Goal: Contribute content: Contribute content

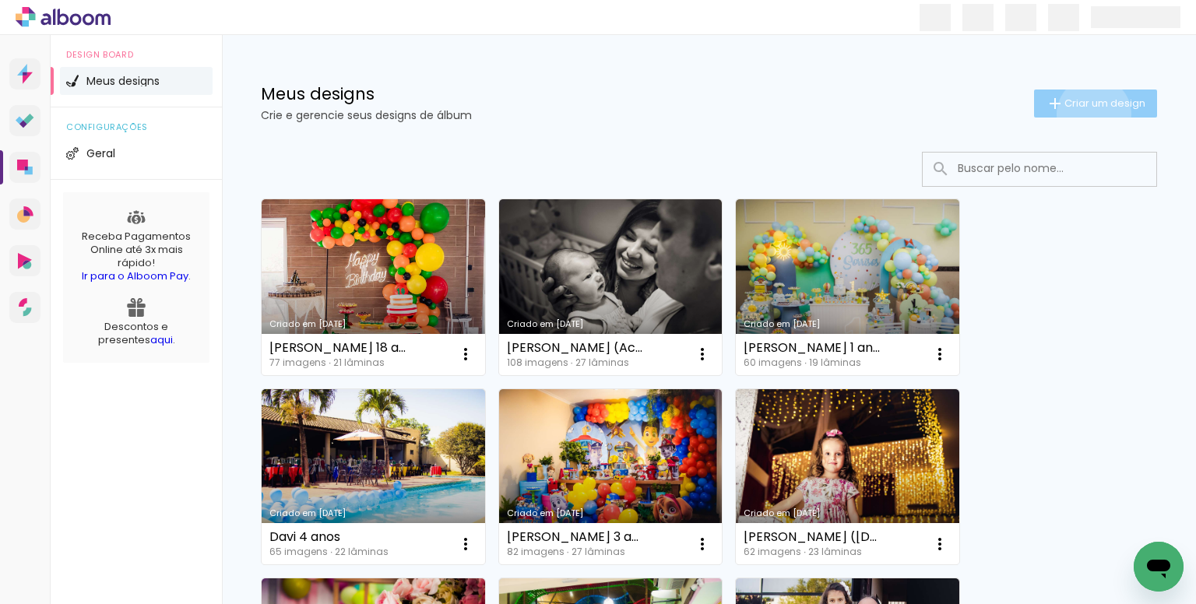
click at [1079, 114] on paper-button "Criar um design" at bounding box center [1095, 104] width 123 height 28
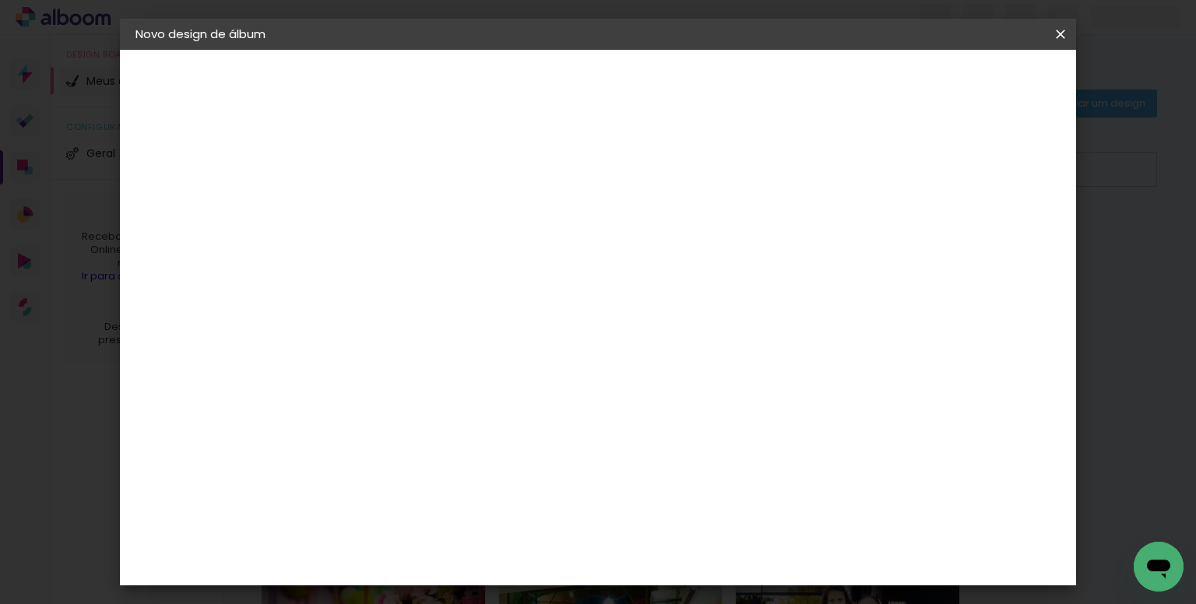
click at [390, 219] on input at bounding box center [390, 209] width 0 height 24
type input "[PERSON_NAME] ("
type paper-input "[PERSON_NAME] ("
type input "[PERSON_NAME] (Album)"
type paper-input "[PERSON_NAME] (Album)"
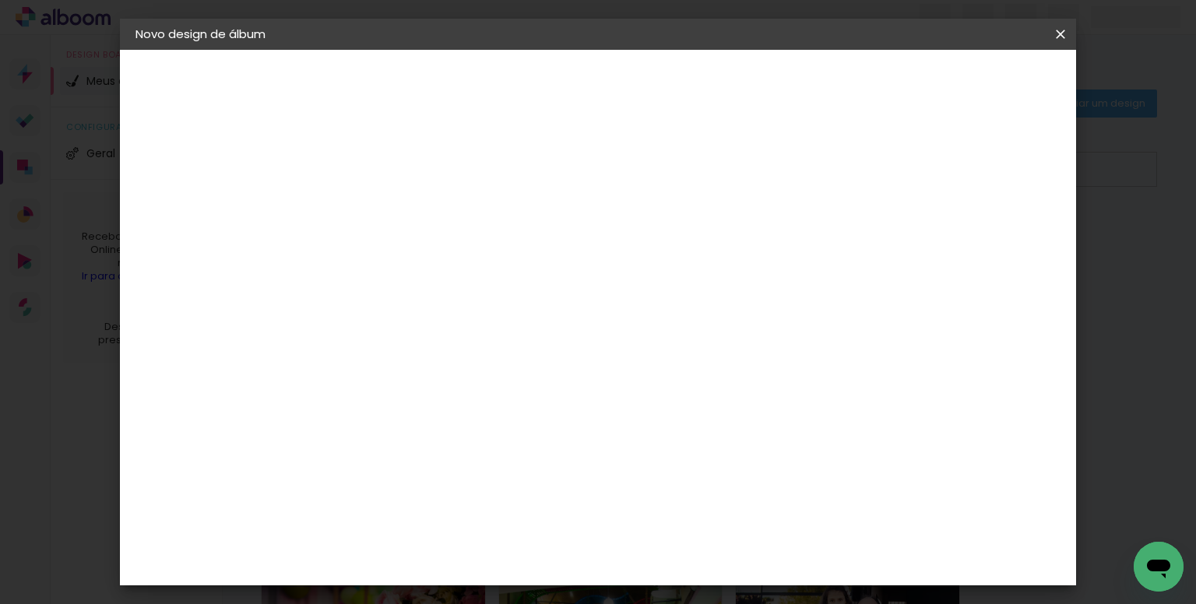
click at [0, 0] on slot "Avançar" at bounding box center [0, 0] width 0 height 0
click at [427, 298] on input at bounding box center [429, 295] width 157 height 19
type input "due"
type paper-input "due"
click at [403, 337] on paper-item "Dueto" at bounding box center [414, 352] width 137 height 34
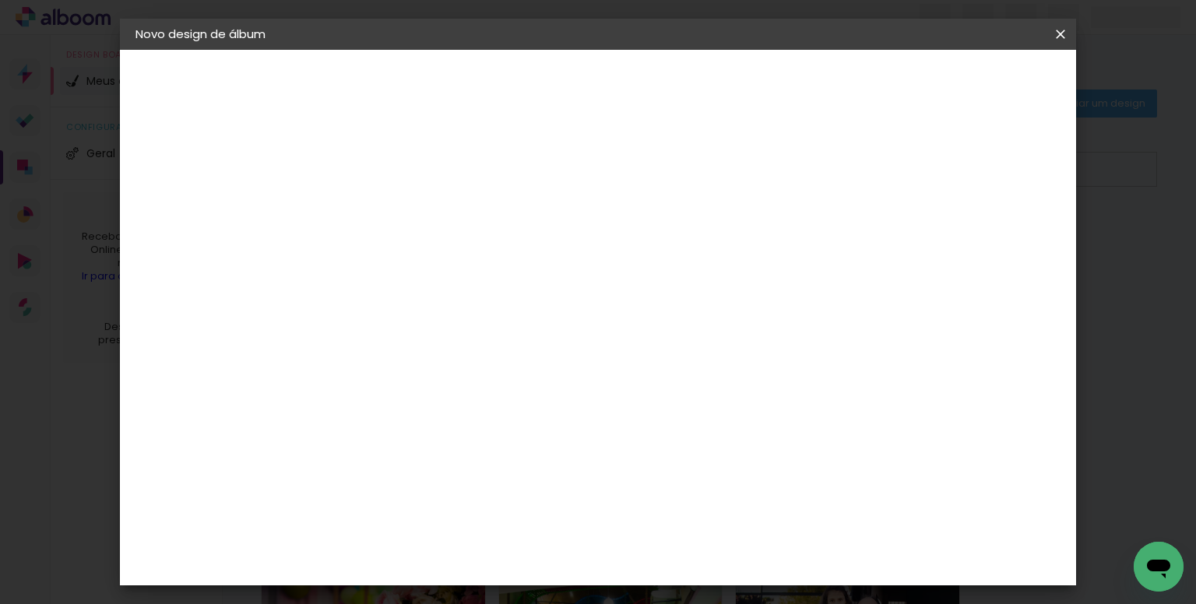
click at [639, 90] on paper-button "Avançar" at bounding box center [601, 82] width 76 height 26
click at [495, 303] on span "20 × 25" at bounding box center [459, 313] width 72 height 41
click at [0, 0] on slot "Avançar" at bounding box center [0, 0] width 0 height 0
click at [963, 87] on span "Iniciar design" at bounding box center [927, 82] width 71 height 11
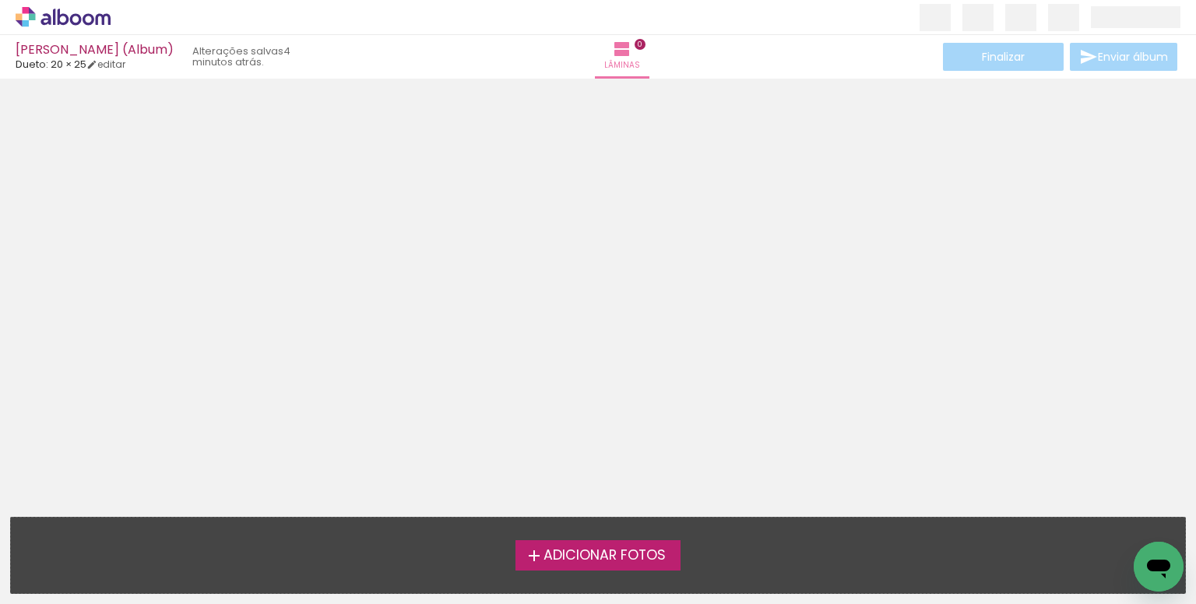
click at [593, 549] on span "Adicionar Fotos" at bounding box center [604, 556] width 122 height 14
click at [0, 0] on input "file" at bounding box center [0, 0] width 0 height 0
